Goal: Information Seeking & Learning: Learn about a topic

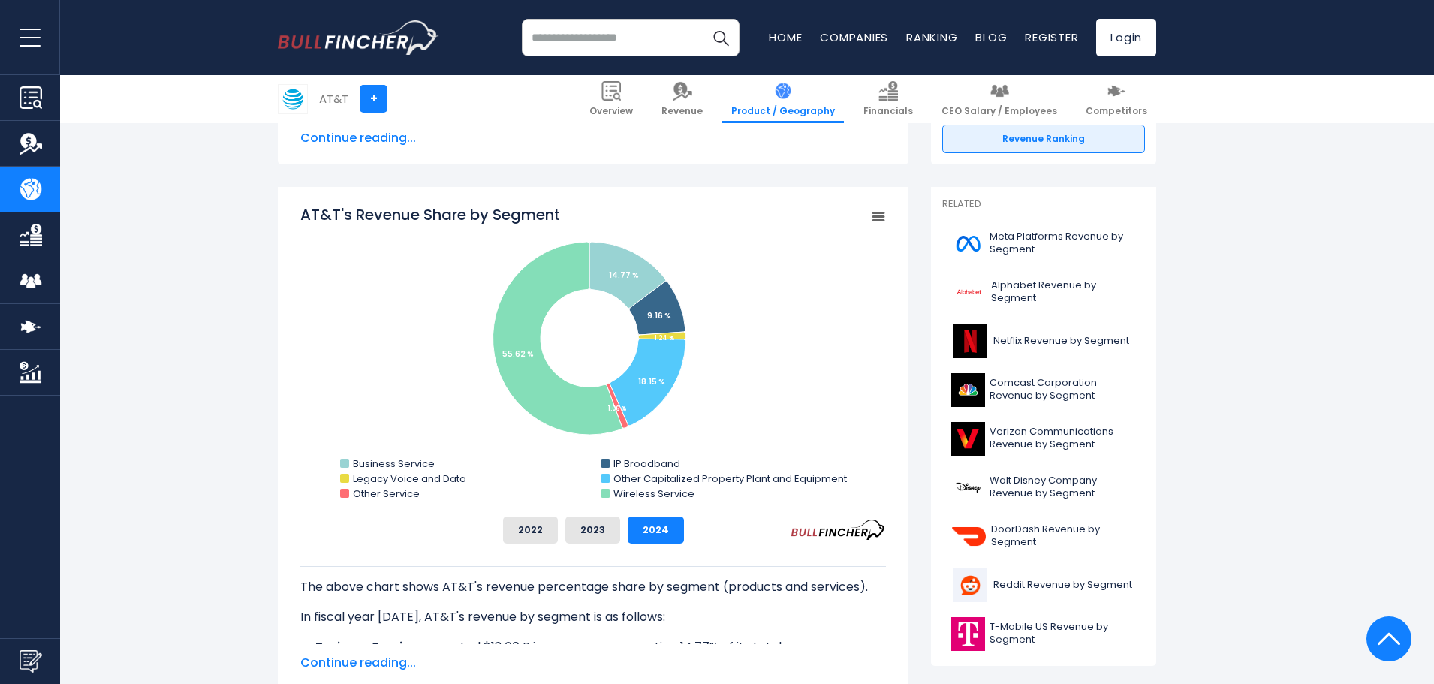
scroll to position [375, 0]
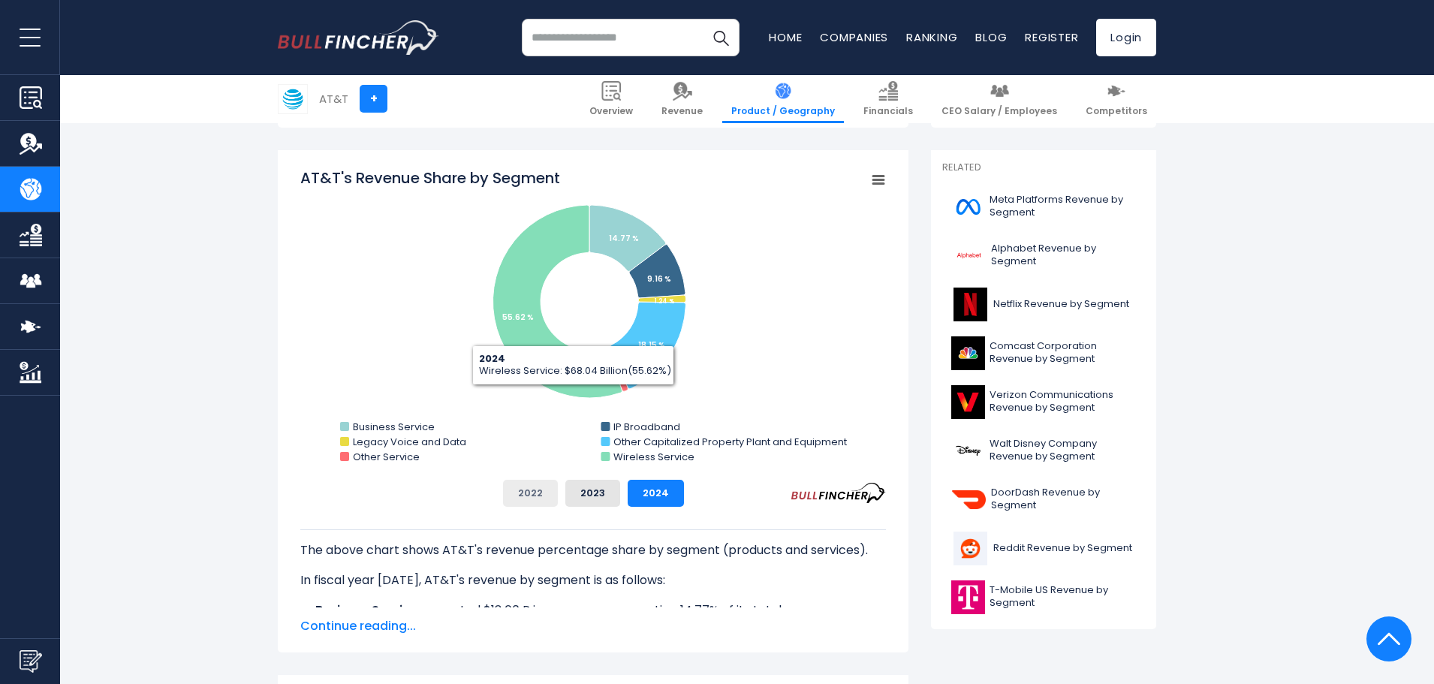
click at [545, 497] on button "2022" at bounding box center [530, 493] width 55 height 27
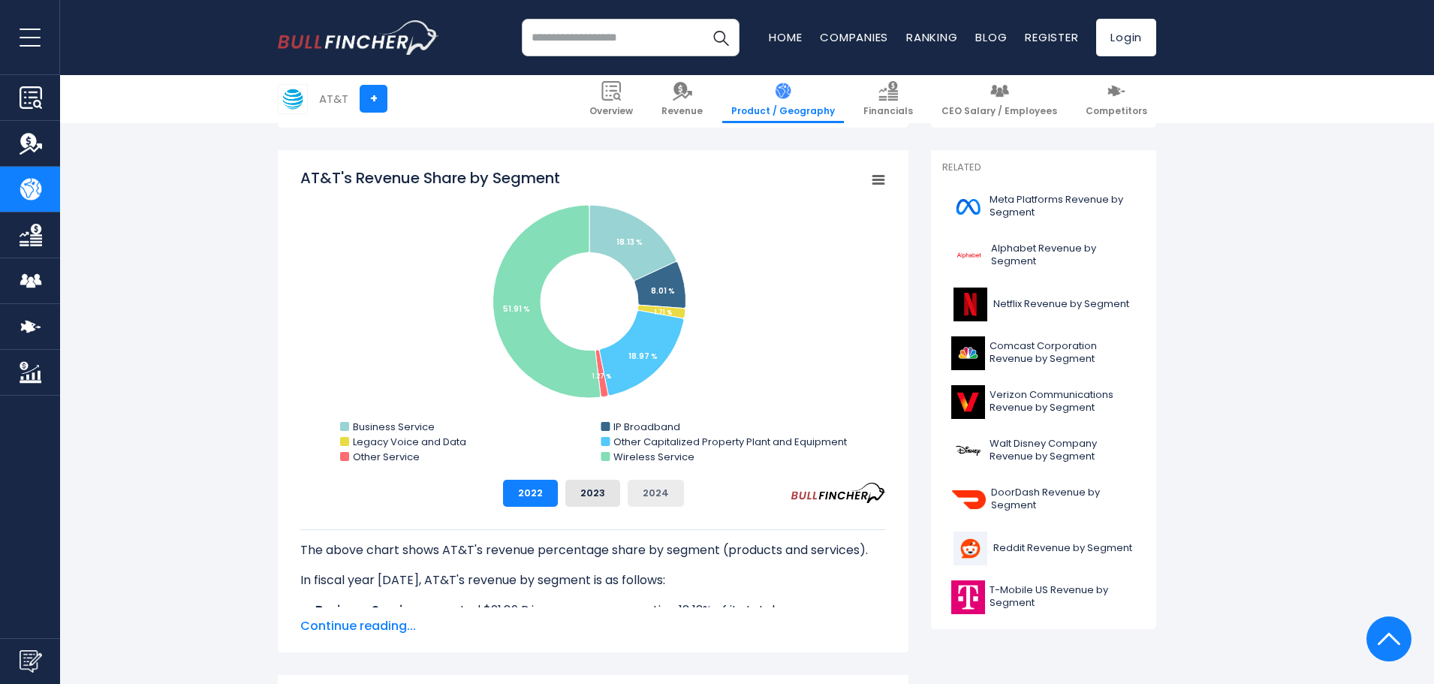
click at [643, 489] on button "2024" at bounding box center [656, 493] width 56 height 27
click at [528, 490] on button "2022" at bounding box center [530, 493] width 55 height 27
click at [598, 490] on button "2023" at bounding box center [592, 493] width 55 height 27
click at [644, 485] on button "2024" at bounding box center [656, 493] width 56 height 27
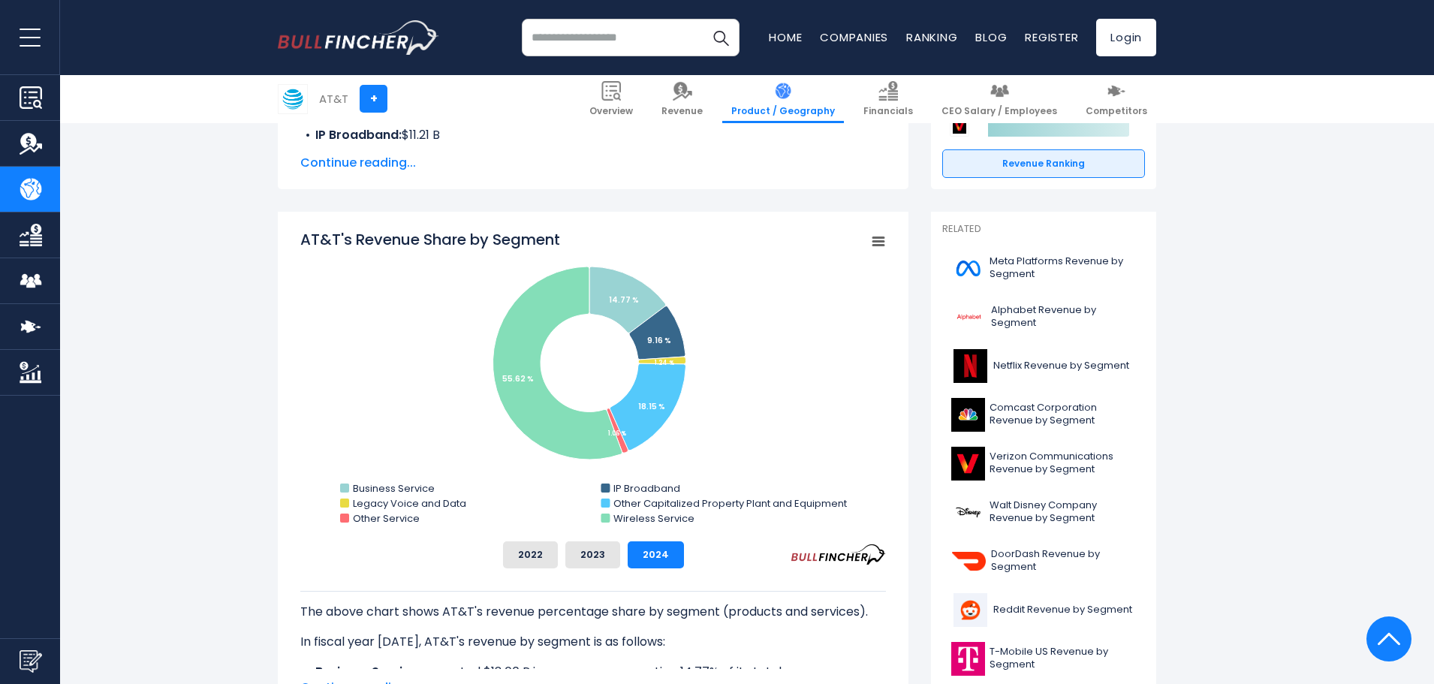
scroll to position [300, 0]
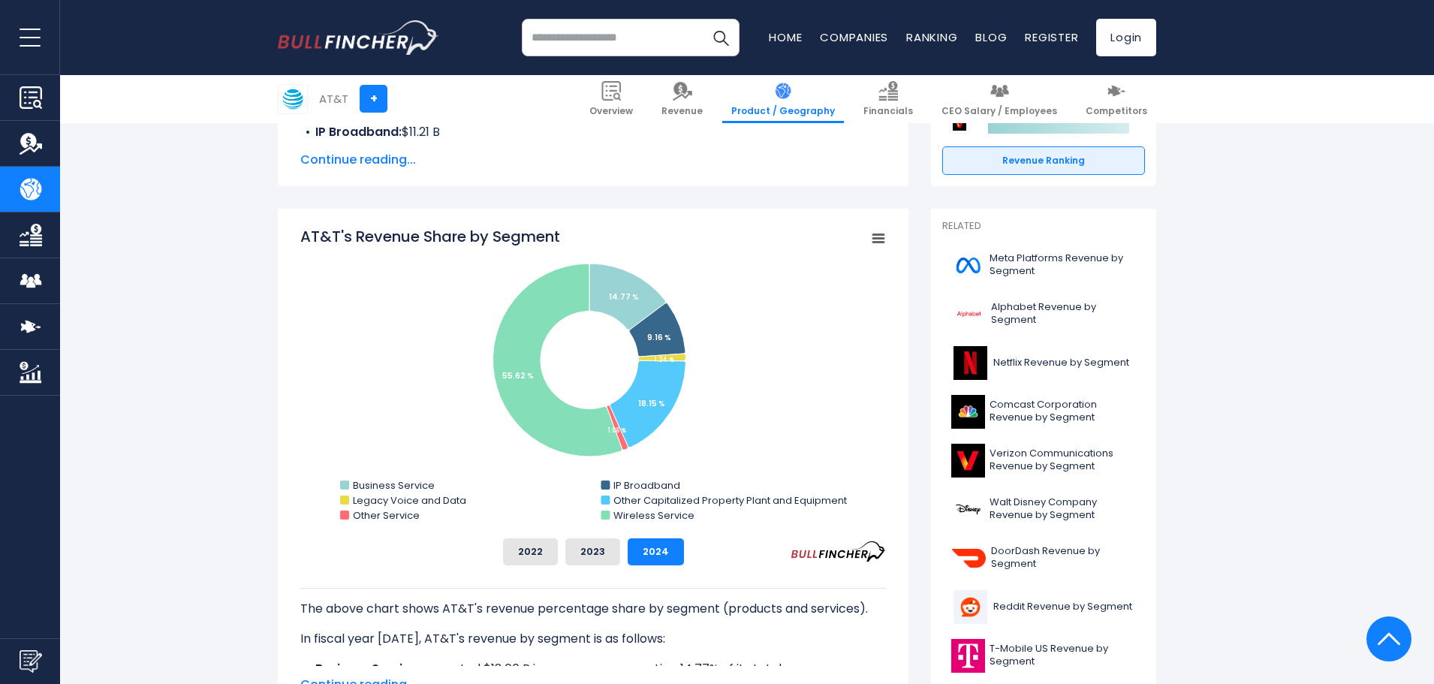
scroll to position [375, 0]
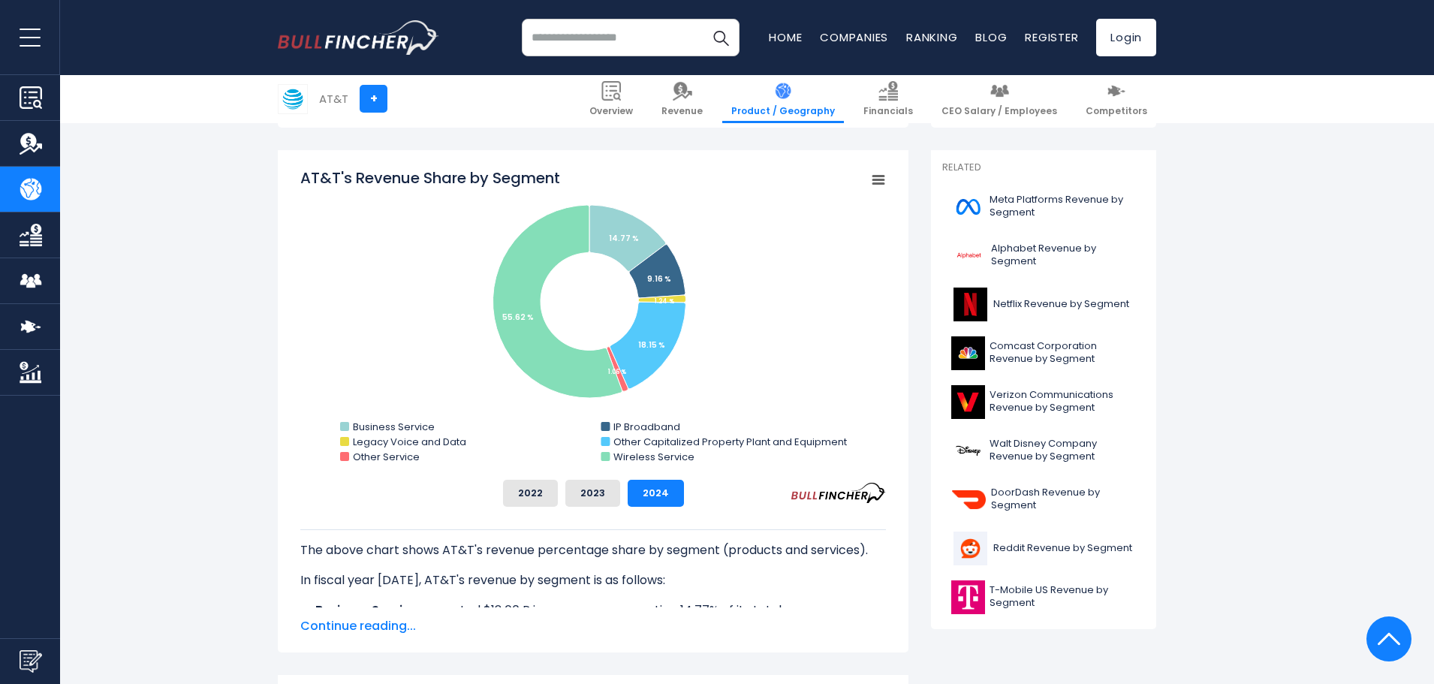
click at [368, 619] on span "Continue reading..." at bounding box center [593, 626] width 586 height 18
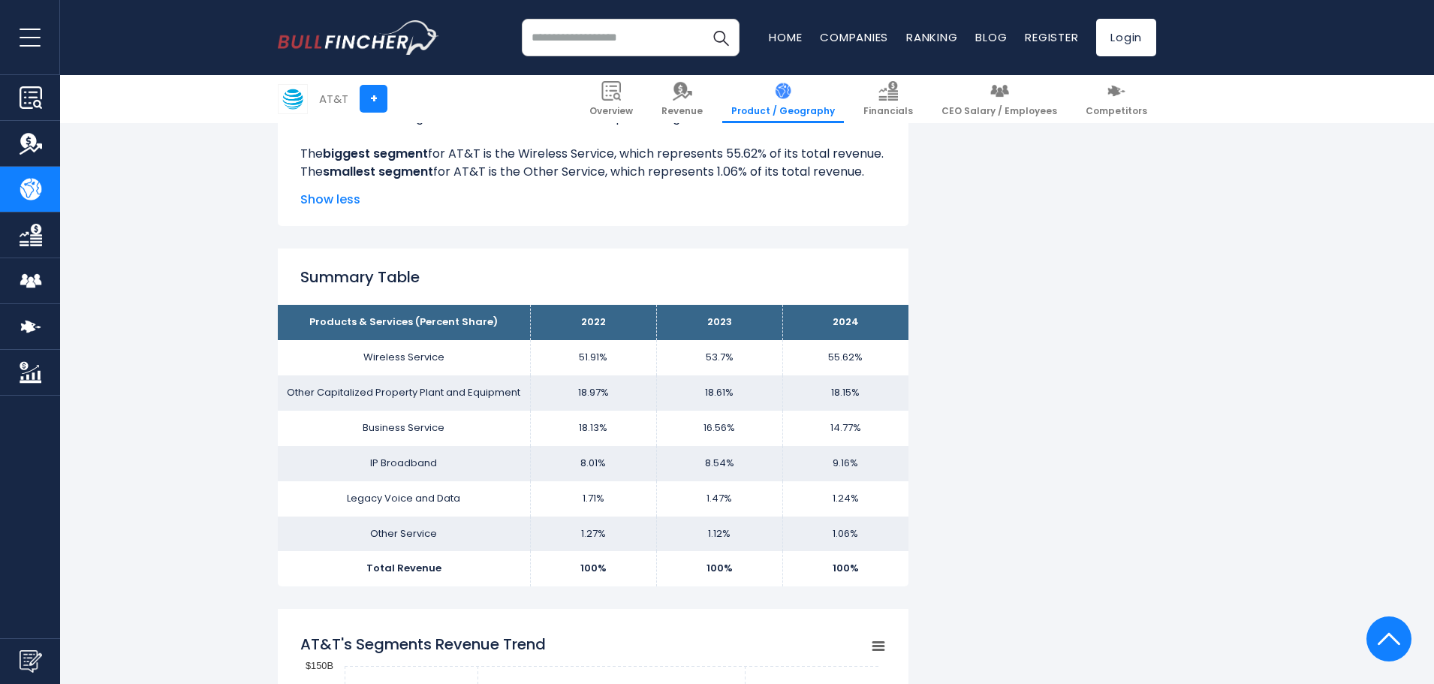
scroll to position [1051, 0]
